Goal: Information Seeking & Learning: Learn about a topic

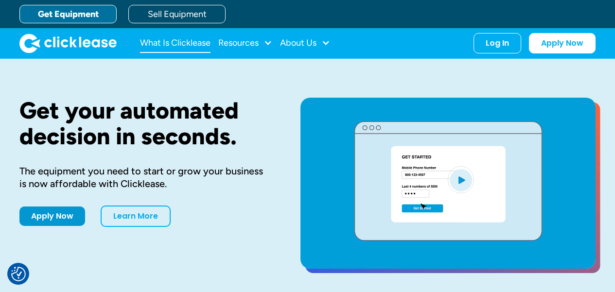
click at [205, 43] on link "What Is Clicklease" at bounding box center [175, 43] width 70 height 19
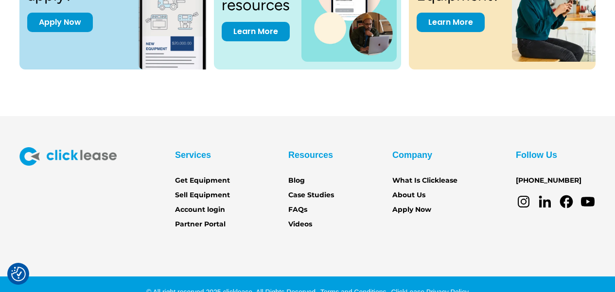
scroll to position [1410, 0]
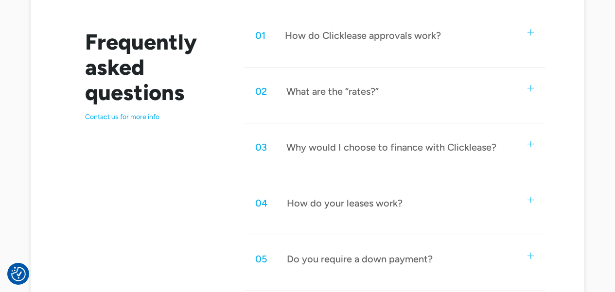
scroll to position [522, 0]
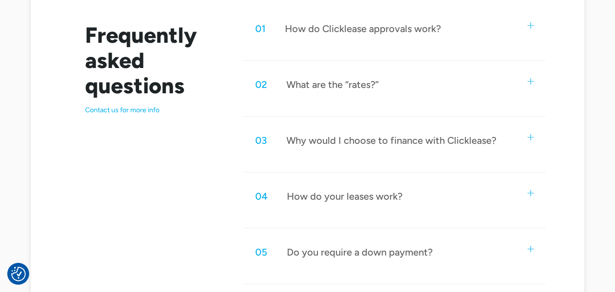
click at [528, 85] on div "02 What are the “rates?”" at bounding box center [394, 85] width 301 height 32
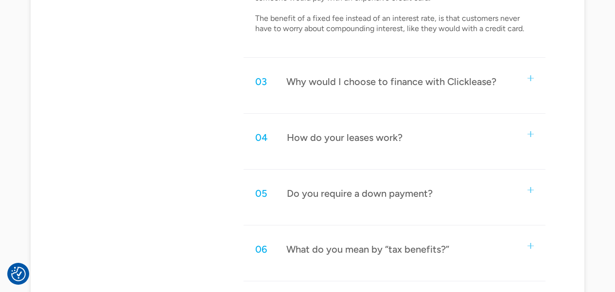
scroll to position [723, 0]
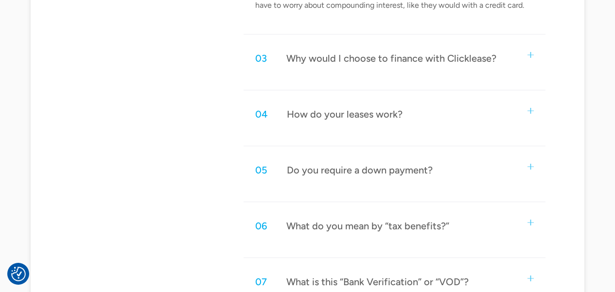
click at [356, 113] on div "How do your leases work?" at bounding box center [345, 114] width 116 height 13
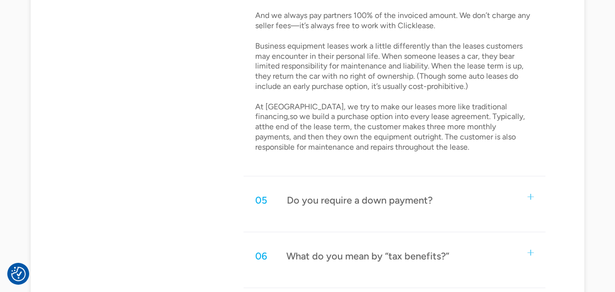
scroll to position [921, 0]
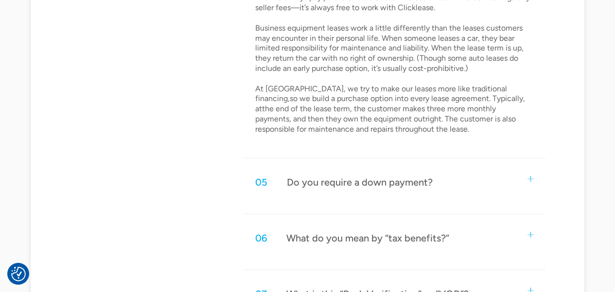
click at [396, 188] on div "Do you require a down payment?" at bounding box center [360, 182] width 146 height 13
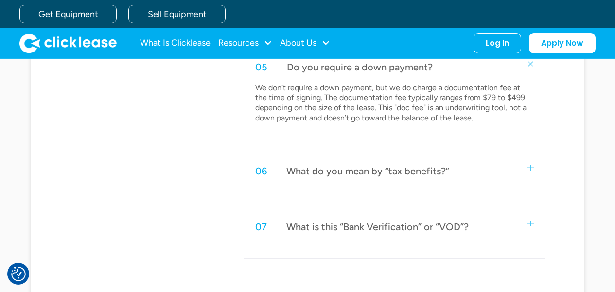
click at [399, 174] on div "What do you mean by “tax benefits?”" at bounding box center [367, 171] width 163 height 13
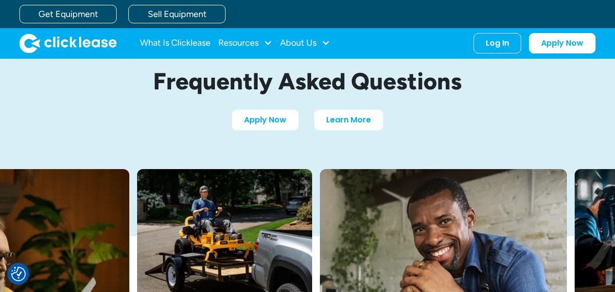
scroll to position [0, 0]
